Goal: Transaction & Acquisition: Book appointment/travel/reservation

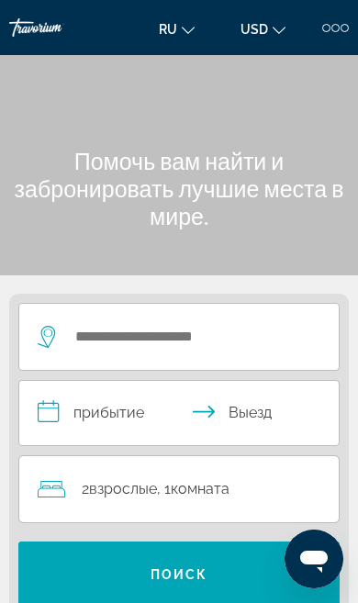
click at [331, 39] on div "ru English Español Français Italiano Português русский USD USD ($) MXN (Mex$) C…" at bounding box center [249, 27] width 199 height 29
click at [322, 24] on div at bounding box center [335, 28] width 27 height 8
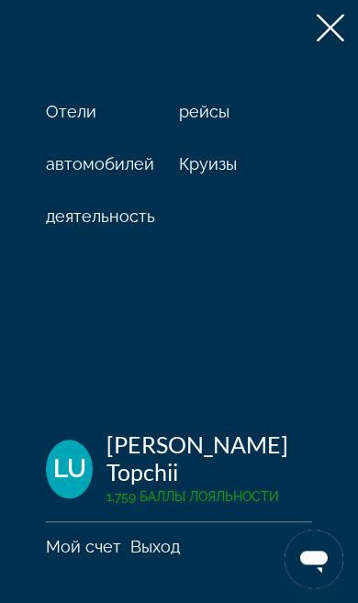
scroll to position [17, 0]
click at [329, 30] on icon at bounding box center [330, 28] width 28 height 28
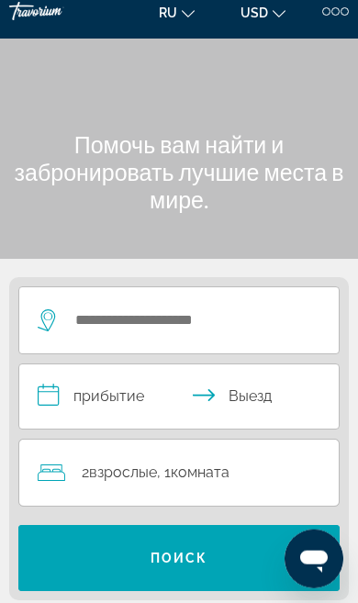
scroll to position [17, 0]
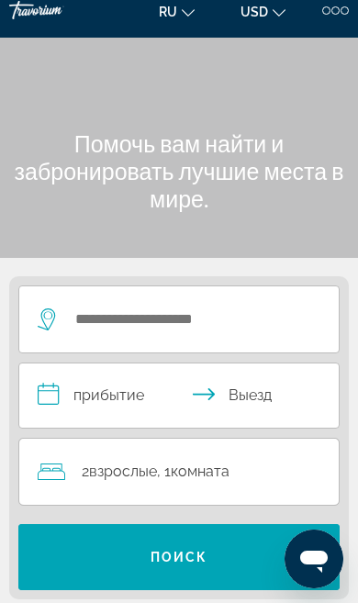
click at [185, 13] on icon "Change language" at bounding box center [188, 12] width 13 height 7
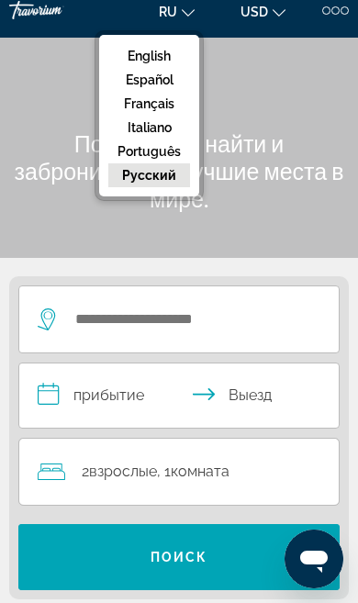
click at [134, 61] on button "English" at bounding box center [149, 56] width 82 height 24
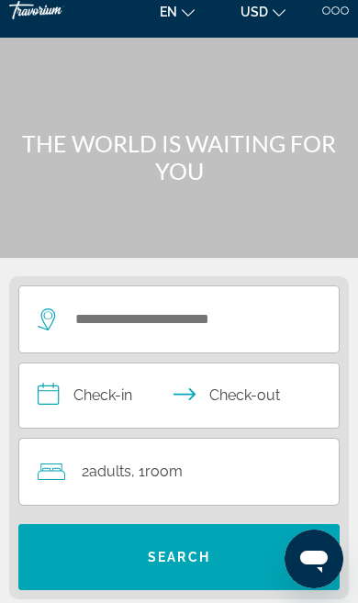
click at [327, 11] on div at bounding box center [326, 10] width 8 height 8
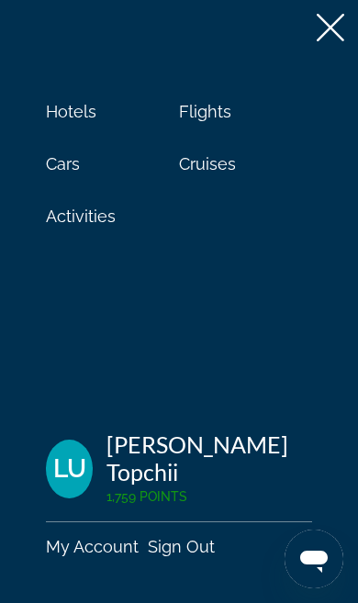
click at [321, 31] on icon at bounding box center [330, 28] width 28 height 28
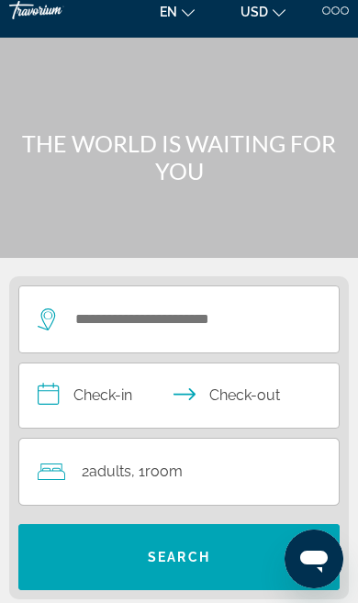
click at [10, 34] on div "Travorium" at bounding box center [55, 10] width 92 height 66
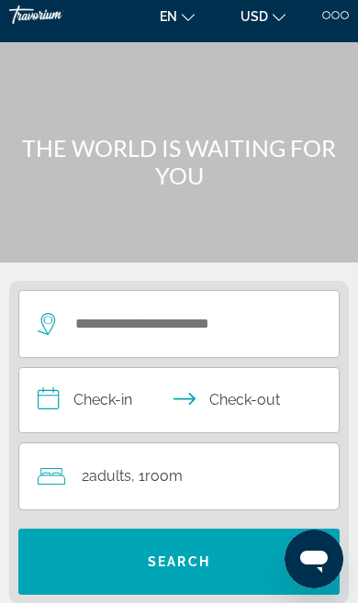
scroll to position [0, 0]
